Goal: Task Accomplishment & Management: Manage account settings

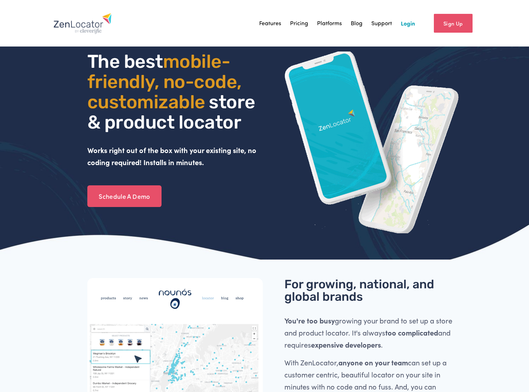
click at [405, 24] on link "Login" at bounding box center [408, 23] width 14 height 11
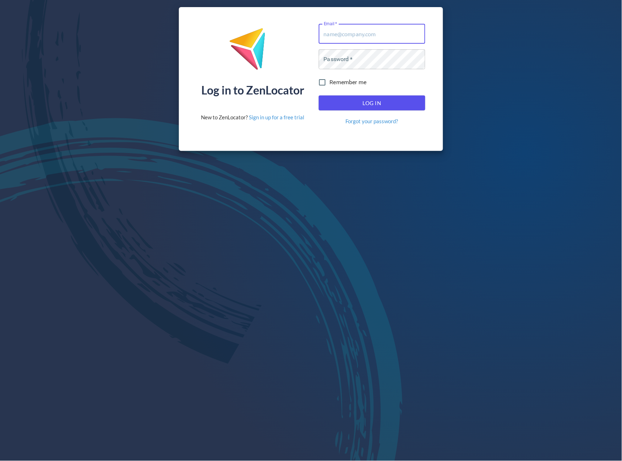
type input "[PERSON_NAME][EMAIL_ADDRESS][DOMAIN_NAME]"
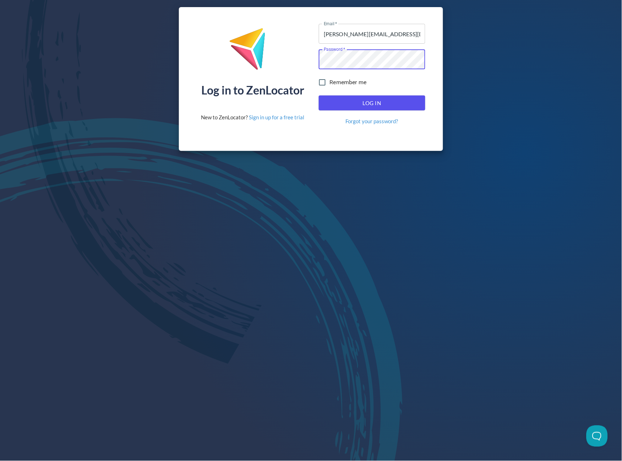
click at [370, 101] on span "Log In" at bounding box center [372, 102] width 91 height 9
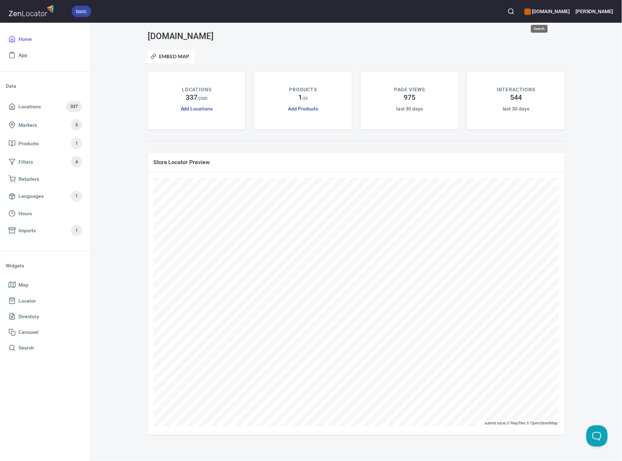
click at [515, 11] on icon "button" at bounding box center [511, 11] width 7 height 7
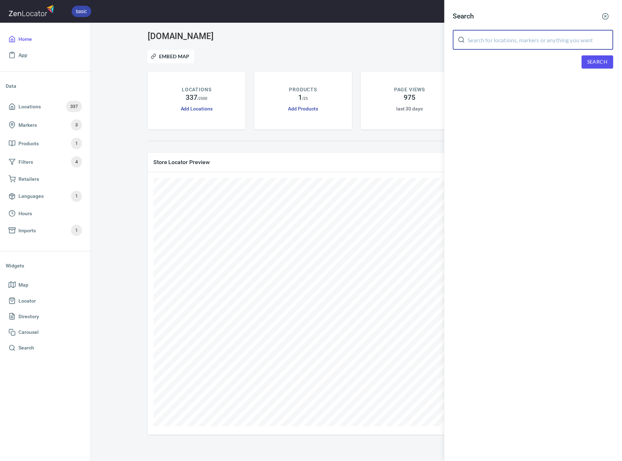
click at [508, 38] on input "text" at bounding box center [541, 40] width 146 height 20
type input "avcom"
drag, startPoint x: 591, startPoint y: 62, endPoint x: 583, endPoint y: 70, distance: 11.1
click at [591, 62] on span "Search" at bounding box center [598, 62] width 20 height 9
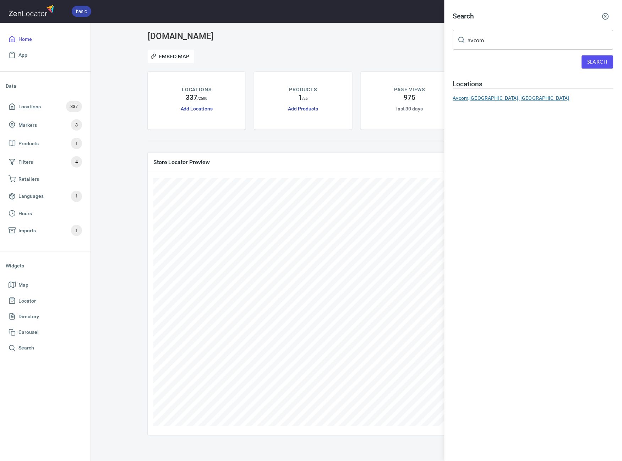
click at [518, 99] on div "Avcom, [GEOGRAPHIC_DATA], [GEOGRAPHIC_DATA]" at bounding box center [533, 97] width 161 height 7
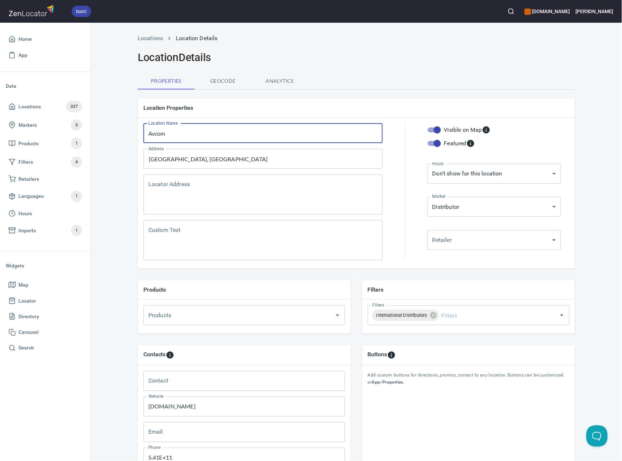
drag, startPoint x: 195, startPoint y: 134, endPoint x: 147, endPoint y: 134, distance: 47.6
type input "avcom electronica"
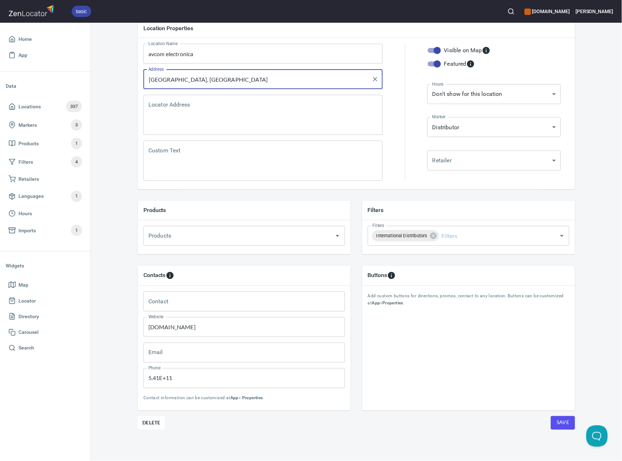
scroll to position [79, 0]
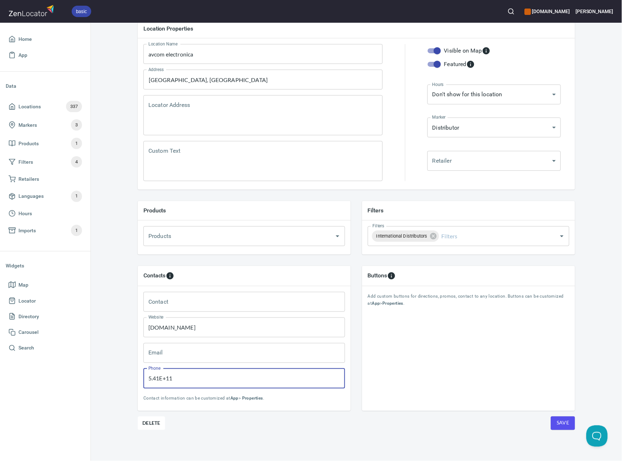
click at [177, 379] on input "5.41E+11" at bounding box center [245, 379] width 202 height 20
paste input "[PHONE_NUMBER]"
type input "[PHONE_NUMBER]"
click at [117, 373] on div "Locations Location Details Location Details Properties Geocode Analytics Locati…" at bounding box center [356, 206] width 531 height 511
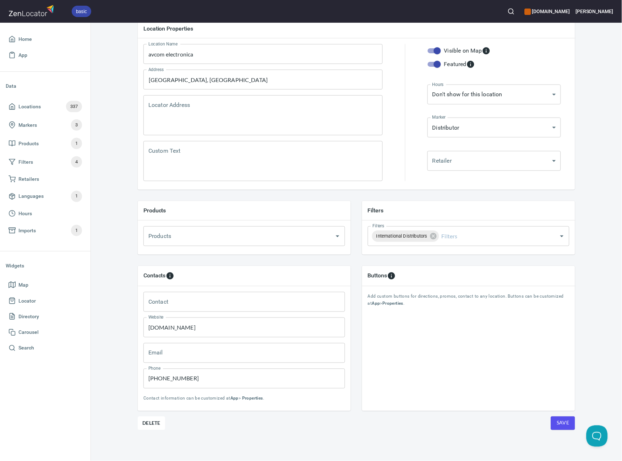
click at [561, 423] on span "Save" at bounding box center [563, 423] width 13 height 9
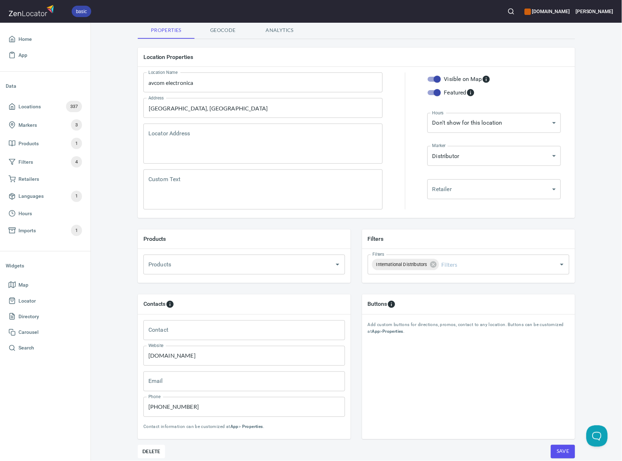
scroll to position [52, 0]
click at [387, 384] on div "Buttons Add custom buttons for directions, promos, contact to any location. But…" at bounding box center [468, 366] width 213 height 145
paste input "[EMAIL_ADDRESS][DOMAIN_NAME]"
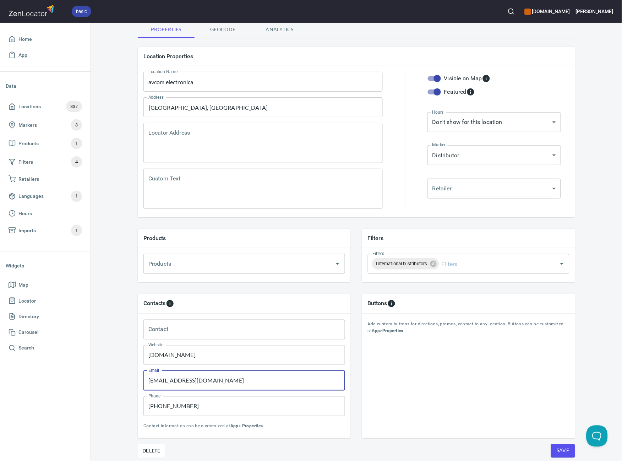
type input "[EMAIL_ADDRESS][DOMAIN_NAME]"
click at [394, 382] on div "Buttons Add custom buttons for directions, promos, contact to any location. But…" at bounding box center [468, 366] width 213 height 145
click at [562, 453] on span "Save" at bounding box center [563, 451] width 13 height 9
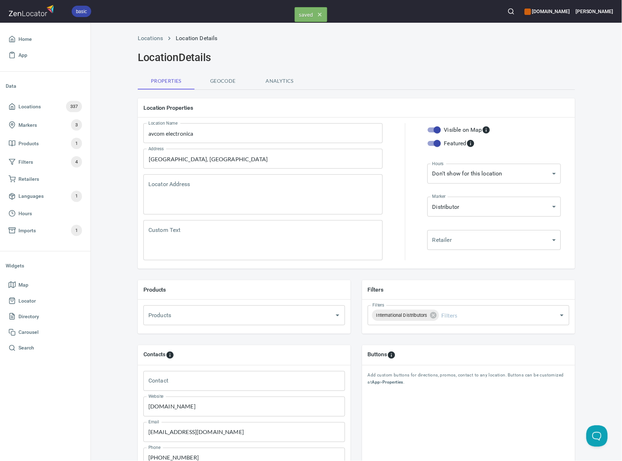
scroll to position [0, 0]
